Goal: Task Accomplishment & Management: Complete application form

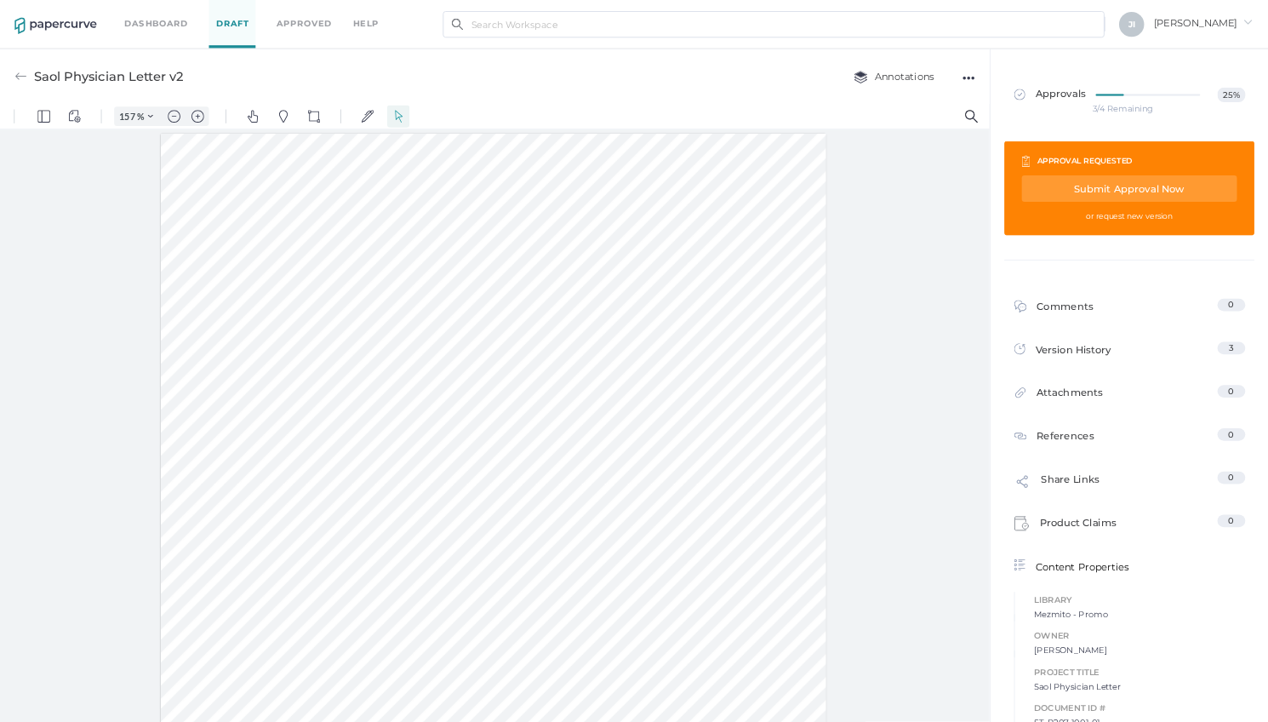
scroll to position [2, 0]
type input "[EMAIL_ADDRESS][DOMAIN_NAME]"
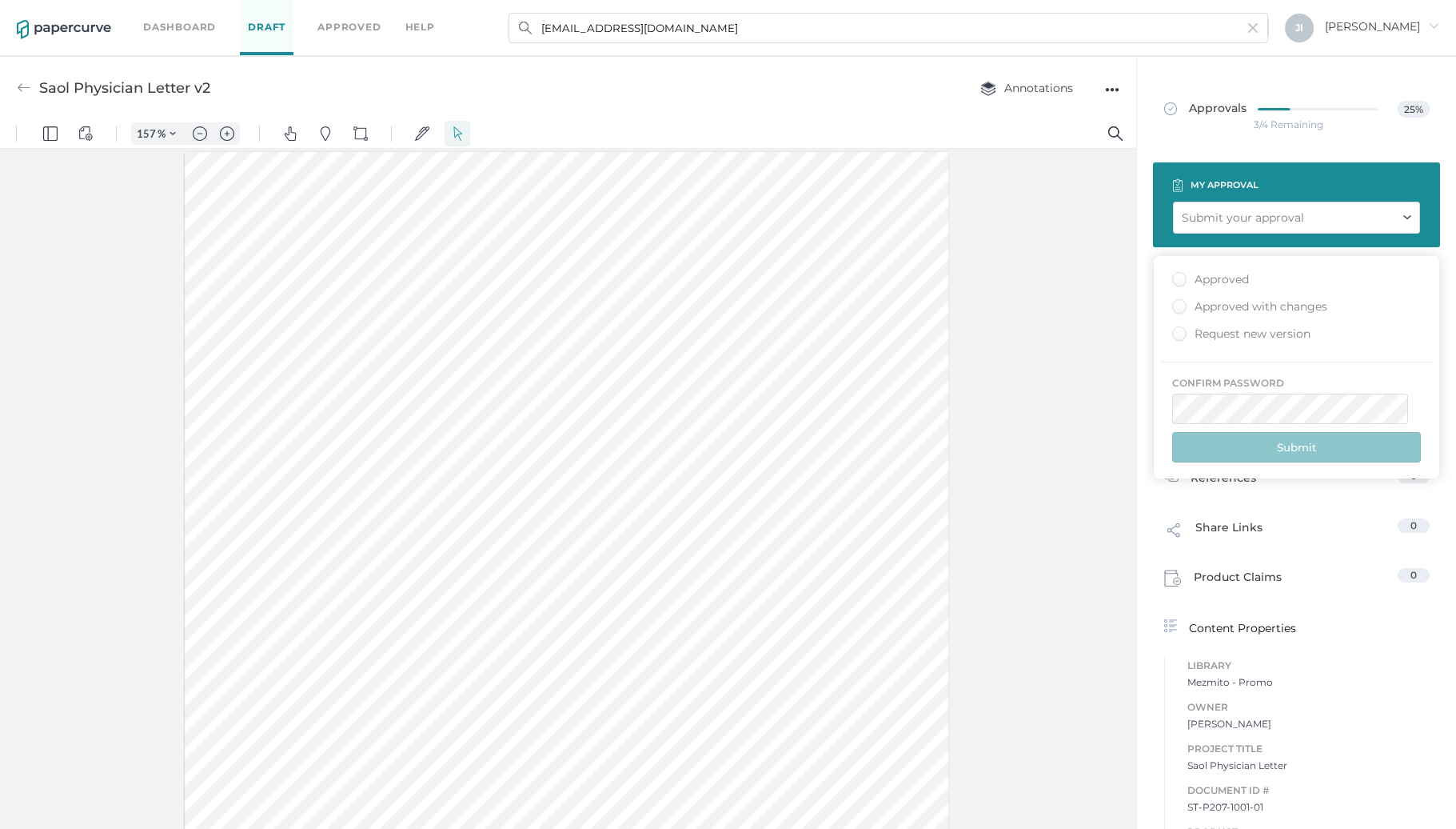
click at [1178, 280] on div "Approved" at bounding box center [1211, 279] width 77 height 15
click at [0, 0] on input "Approved" at bounding box center [0, 0] width 0 height 0
click at [1185, 303] on div "Approved with changes" at bounding box center [1249, 306] width 155 height 15
click at [84, 728] on input "Approved with changes" at bounding box center [57, 735] width 52 height 13
click at [117, 788] on button "Submit" at bounding box center [58, 797] width 117 height 19
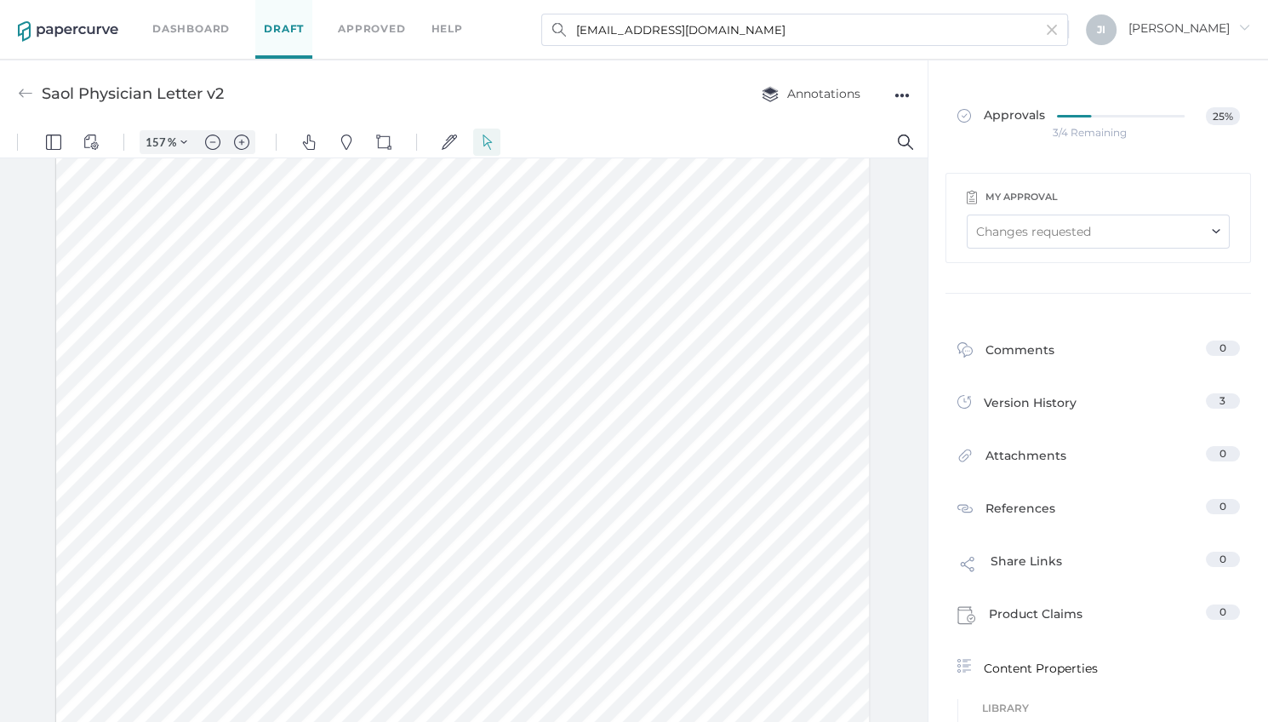
scroll to position [267, 0]
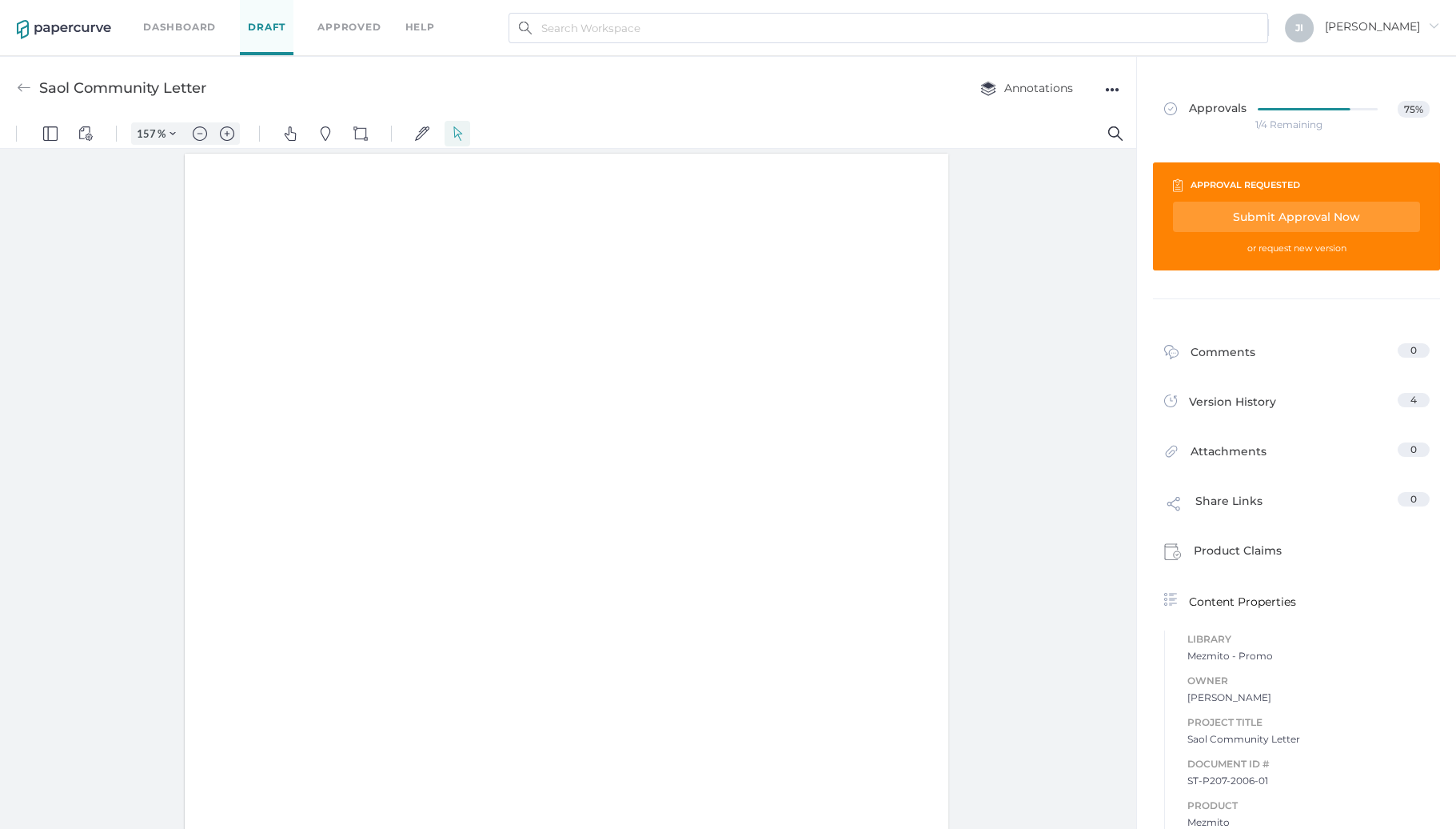
type input "157"
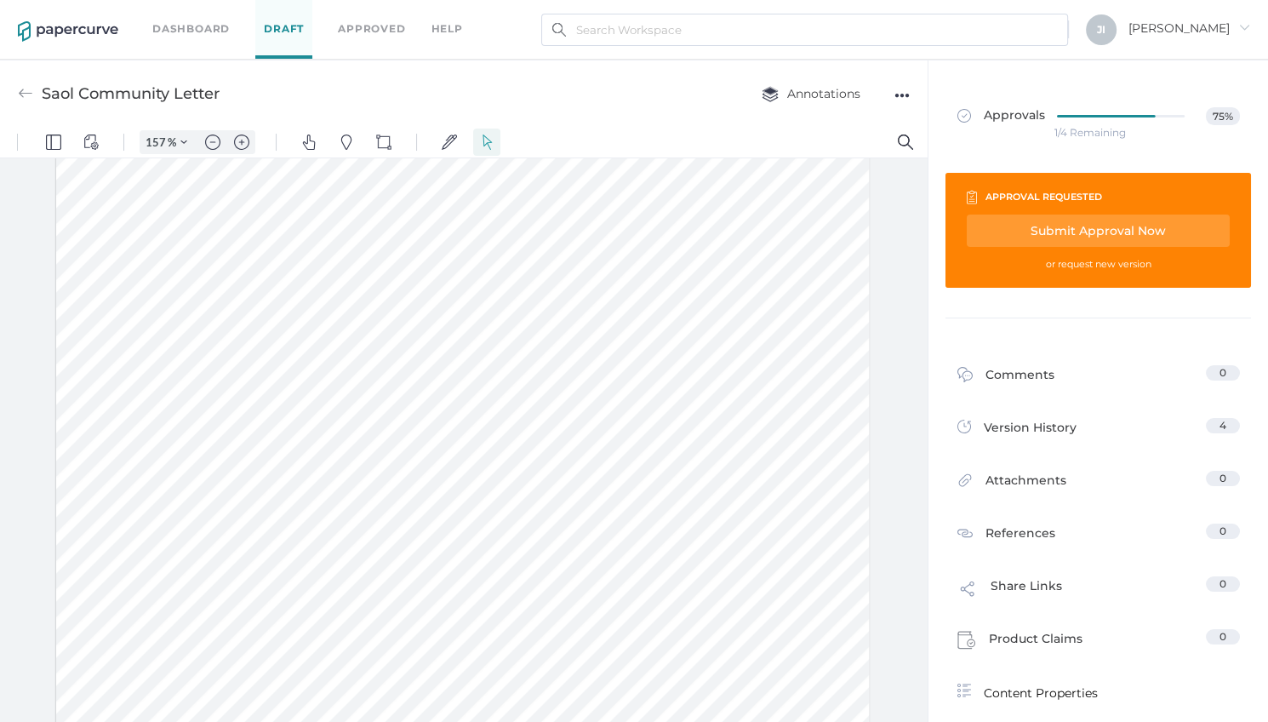
scroll to position [490, 0]
click at [0, 0] on div "Submit Approval Now" at bounding box center [0, 0] width 0 height 0
type input "jindyk@lifesciencelegal.com"
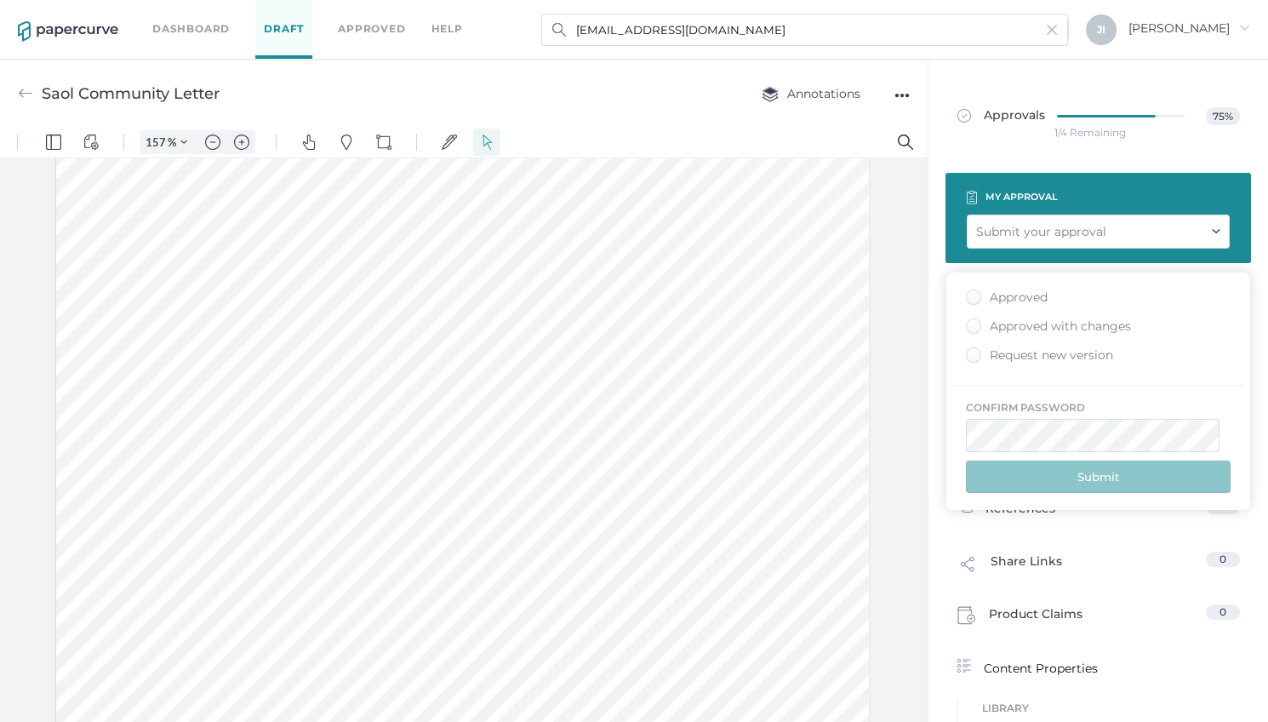
click at [0, 0] on div "Approved" at bounding box center [0, 0] width 0 height 0
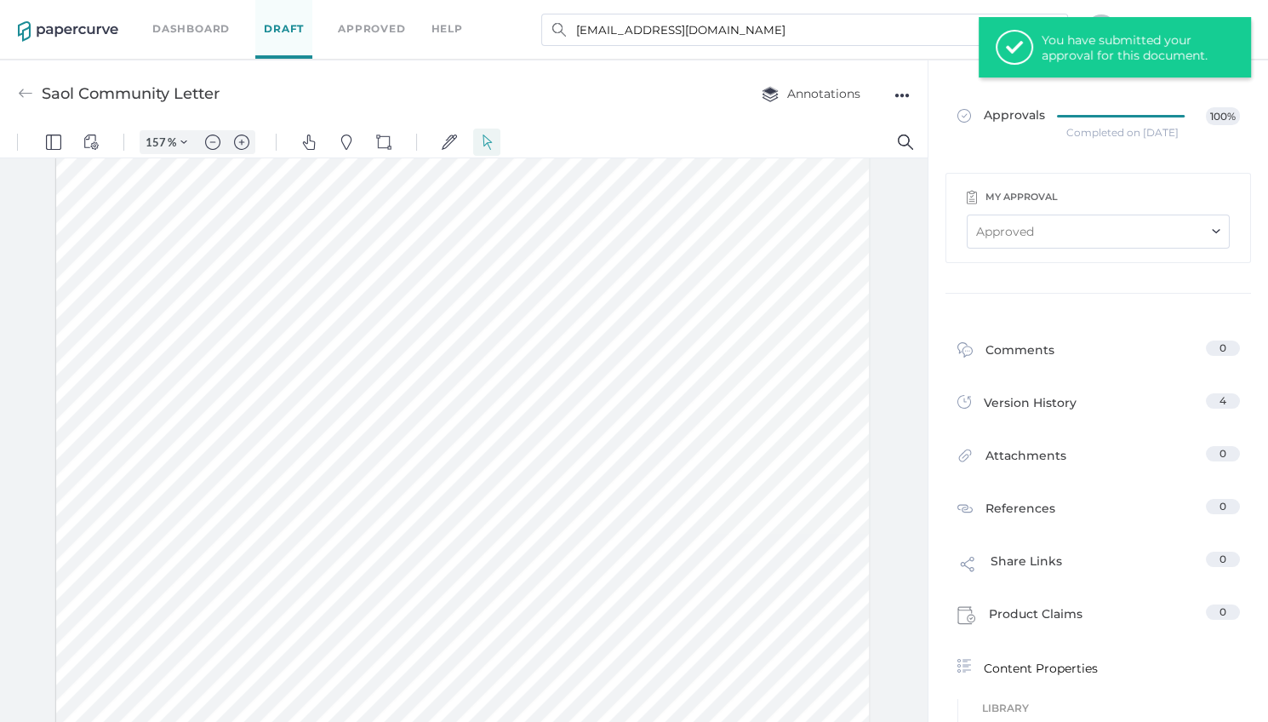
click at [186, 46] on div "Dashboard Draft Approved help" at bounding box center [320, 29] width 336 height 59
click at [180, 30] on link "Dashboard" at bounding box center [190, 29] width 77 height 19
